Goal: Find specific page/section: Locate a particular part of the current website

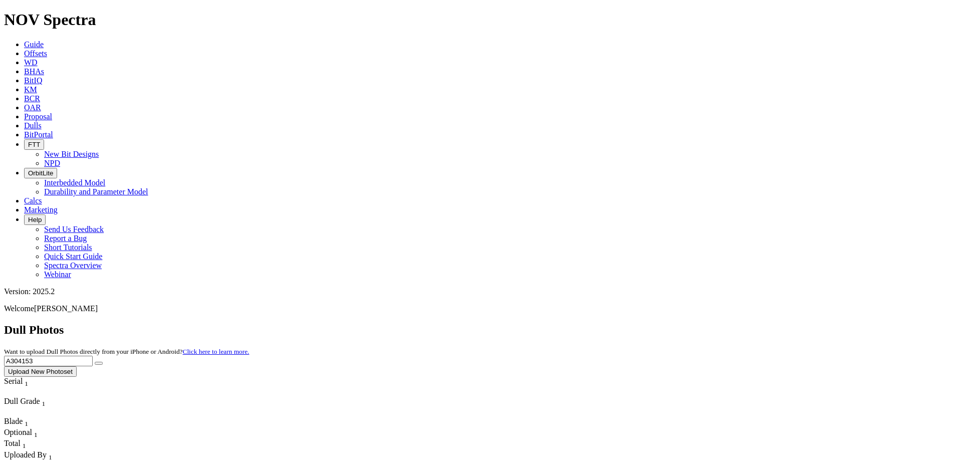
click at [93, 356] on input "A304153" at bounding box center [48, 361] width 89 height 11
paste input "059"
type input "A304059"
click at [99, 363] on icon "submit" at bounding box center [99, 363] width 0 height 0
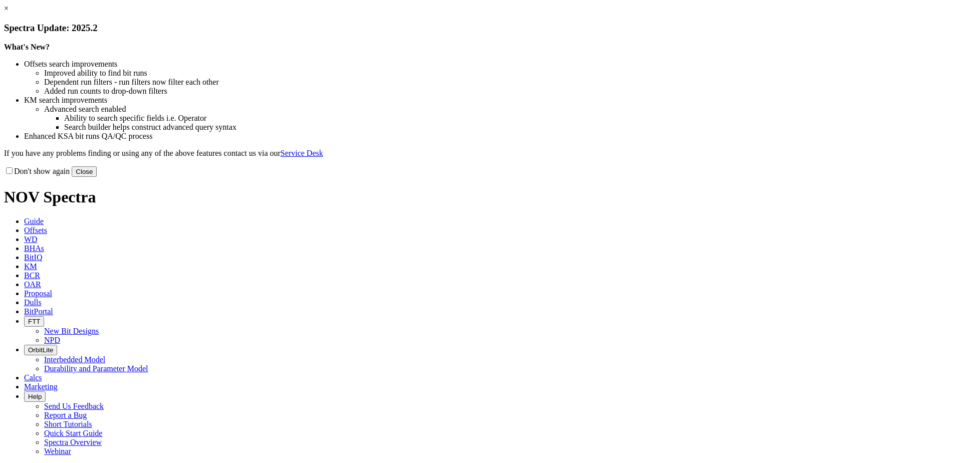
click at [9, 13] on link "×" at bounding box center [6, 8] width 5 height 9
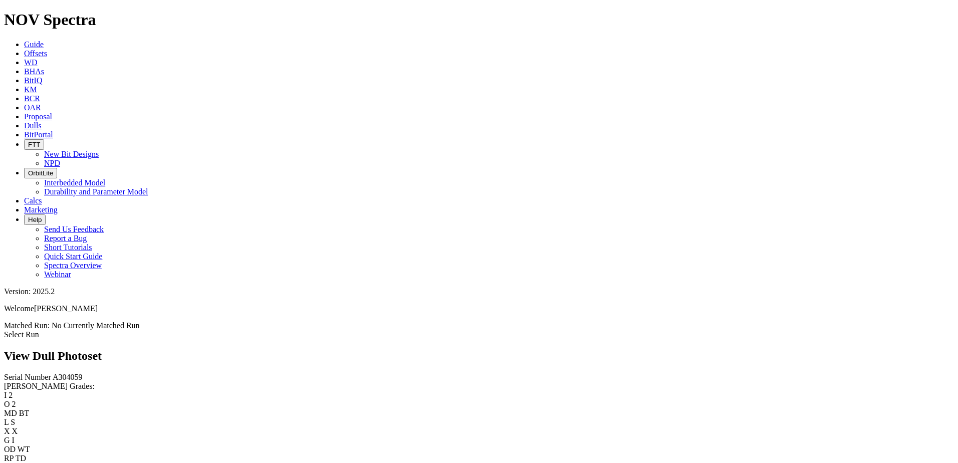
scroll to position [2017, 0]
